Goal: Communication & Community: Answer question/provide support

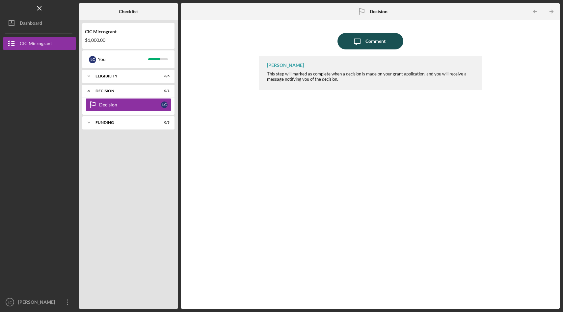
click at [396, 40] on button "Icon/Message Comment" at bounding box center [370, 41] width 66 height 16
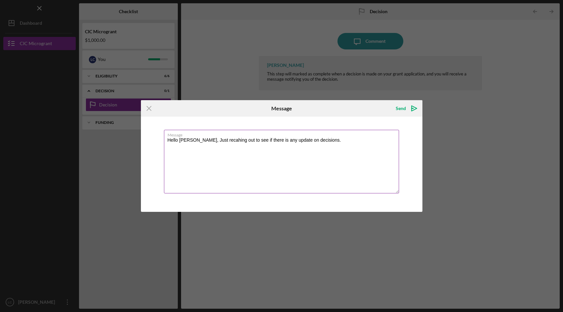
click at [212, 143] on textarea "Hello Juana, Just recahing out to see if there is any update on decisions." at bounding box center [281, 162] width 235 height 64
click at [213, 140] on textarea "Hello Juana, Just recahing out to see if there is any update on decisions." at bounding box center [281, 162] width 235 height 64
click at [331, 144] on textarea "Hello Juana, Just reaching out to see if there is any update on decisions." at bounding box center [281, 162] width 235 height 64
type textarea "Hello [PERSON_NAME], Just reaching out to see if there is any update on decisio…"
click at [415, 110] on icon "Icon/icon-invite-send" at bounding box center [414, 108] width 16 height 16
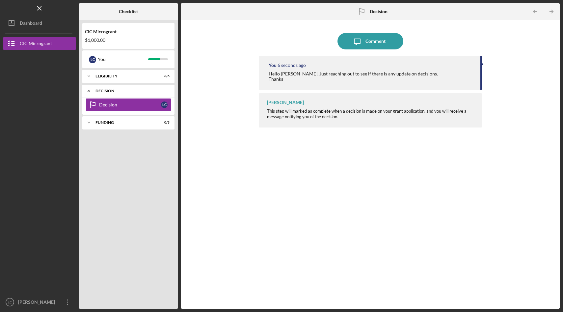
click at [91, 88] on icon "Icon/Expander" at bounding box center [88, 90] width 13 height 13
